Goal: Task Accomplishment & Management: Manage account settings

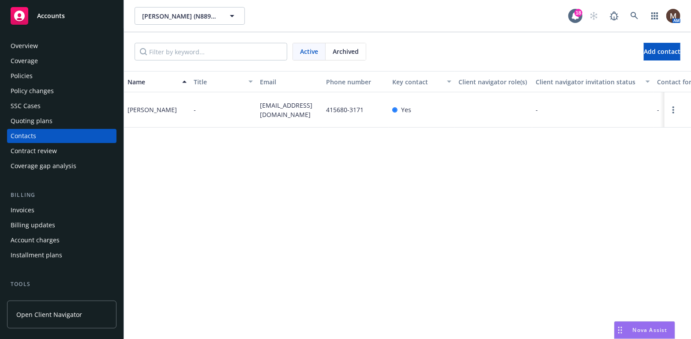
click at [51, 15] on span "Accounts" at bounding box center [51, 15] width 28 height 7
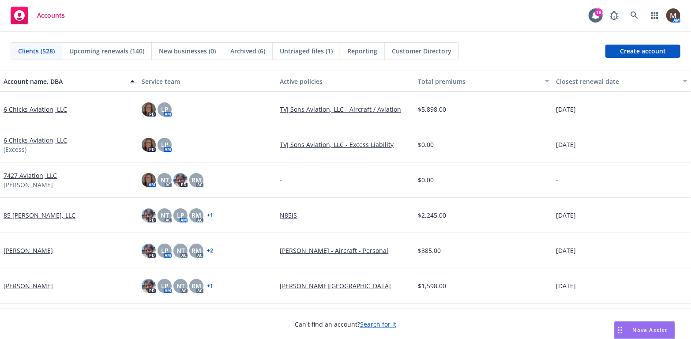
click at [102, 49] on span "Upcoming renewals (140)" at bounding box center [106, 50] width 75 height 9
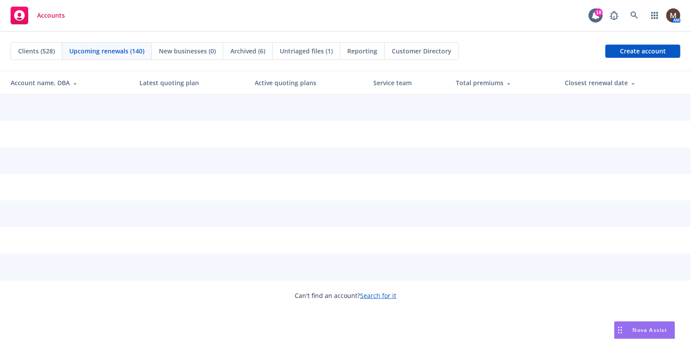
click at [550, 80] on div "Total premiums" at bounding box center [503, 82] width 95 height 9
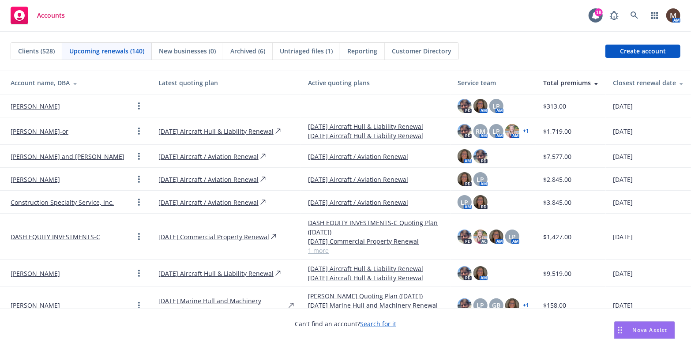
click at [621, 80] on div "Closest renewal date" at bounding box center [648, 82] width 71 height 9
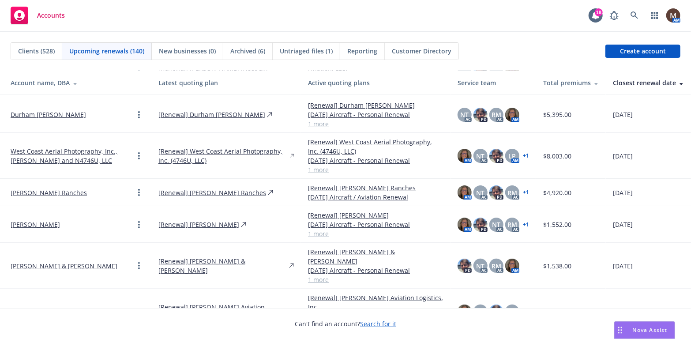
scroll to position [88, 0]
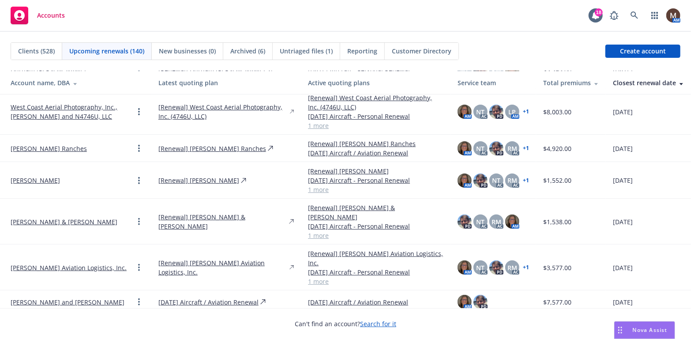
click at [69, 263] on link "Rucker Aviation Logistics, Inc." at bounding box center [69, 267] width 116 height 9
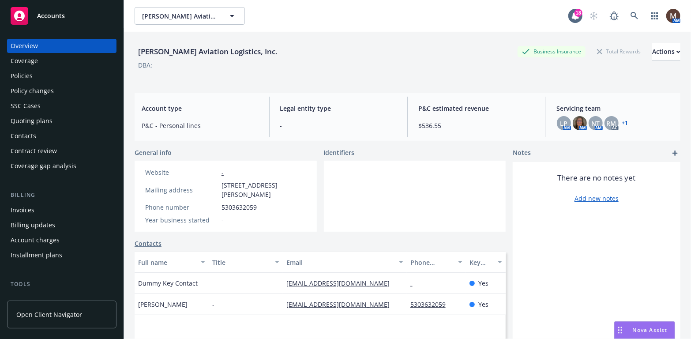
click at [38, 75] on div "Policies" at bounding box center [62, 76] width 102 height 14
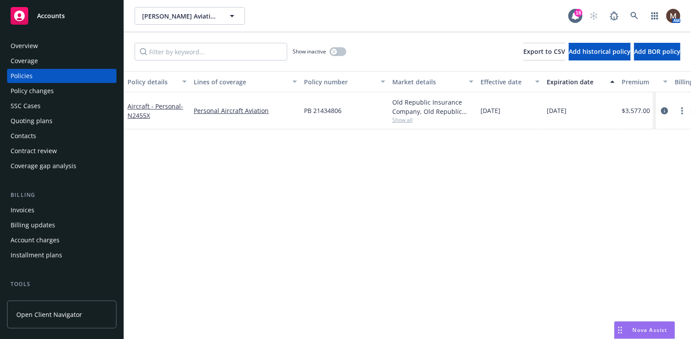
scroll to position [44, 0]
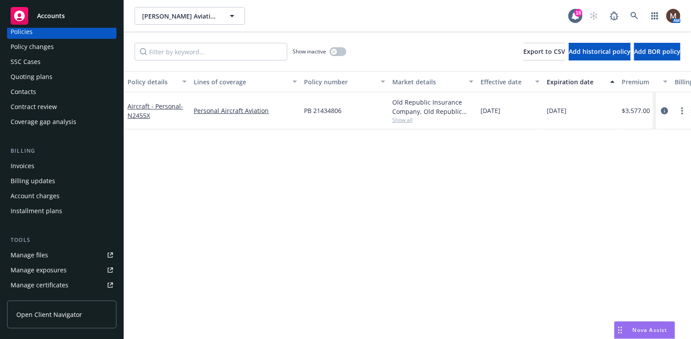
click at [38, 252] on div "Manage files" at bounding box center [29, 255] width 37 height 14
